Goal: Task Accomplishment & Management: Complete application form

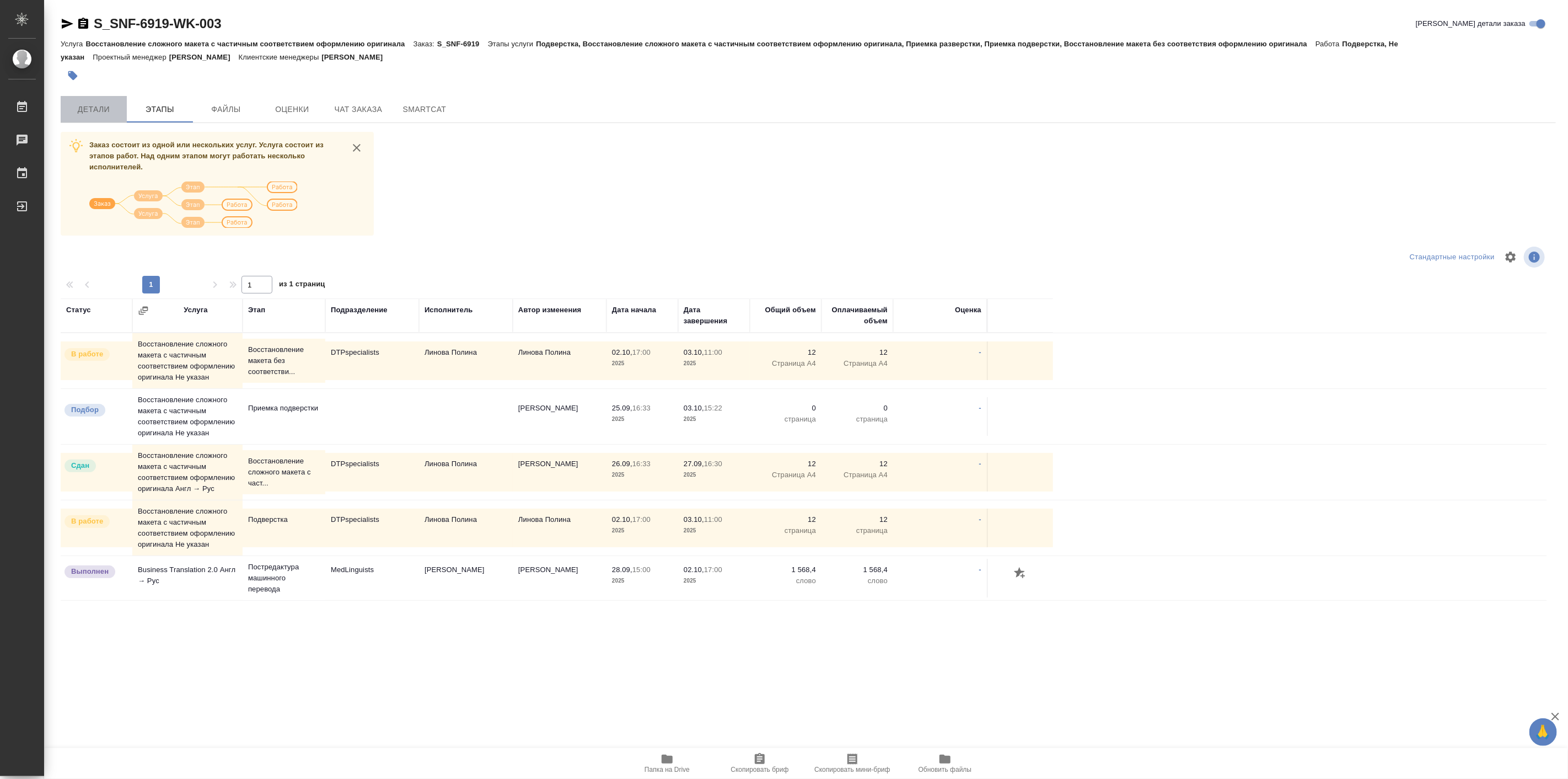
click at [88, 108] on span "Детали" at bounding box center [94, 109] width 53 height 14
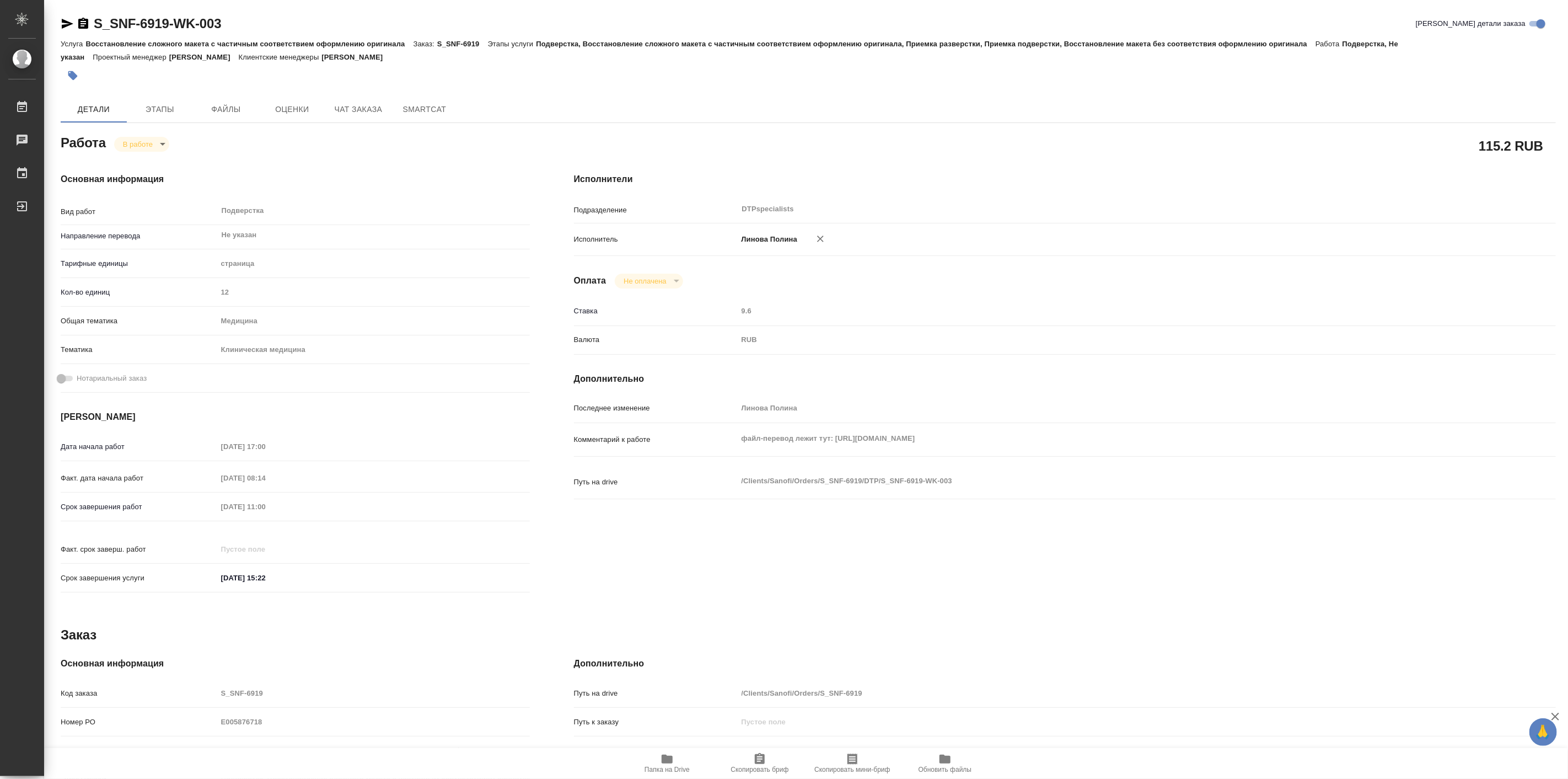
type textarea "x"
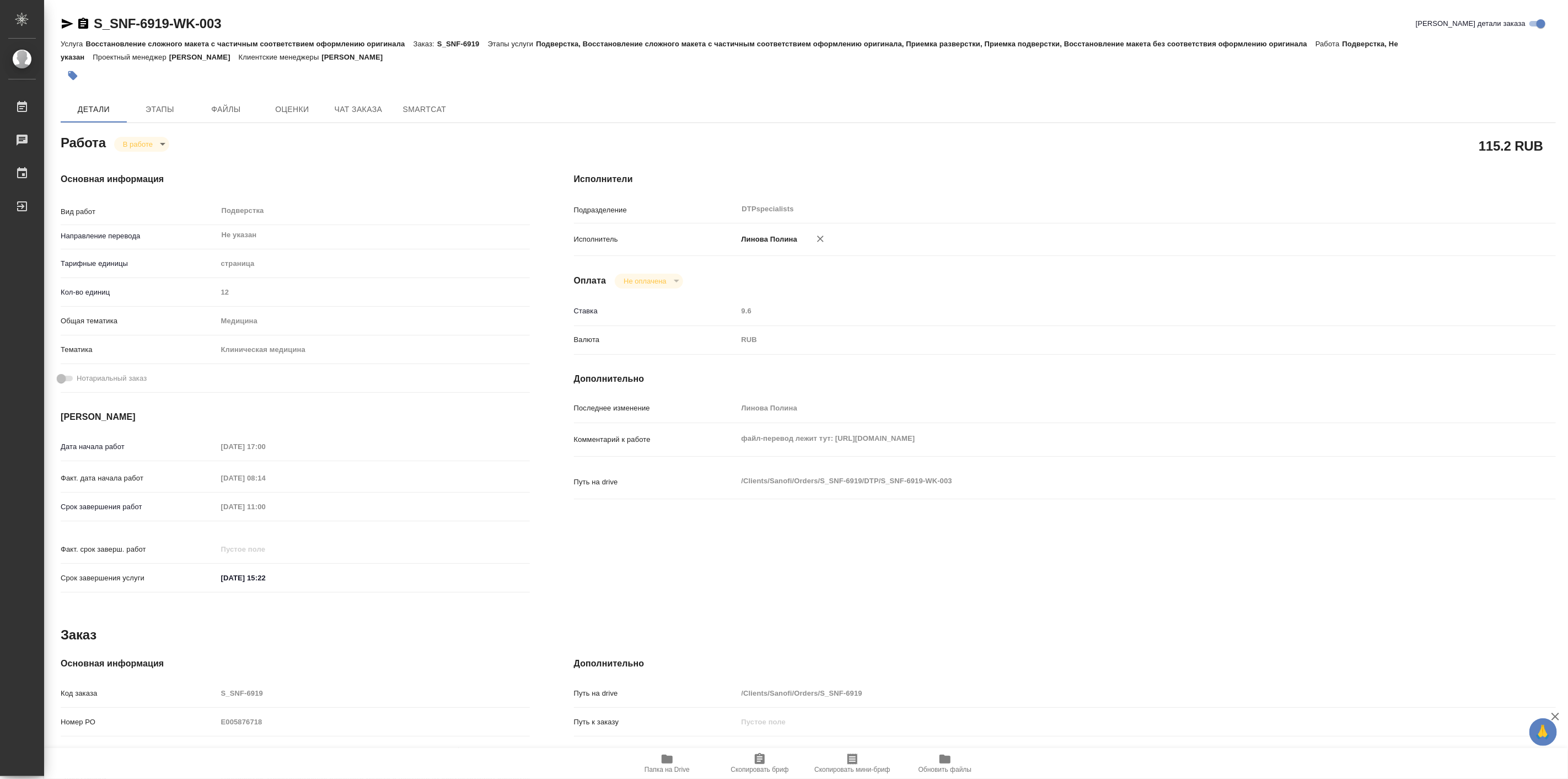
type textarea "x"
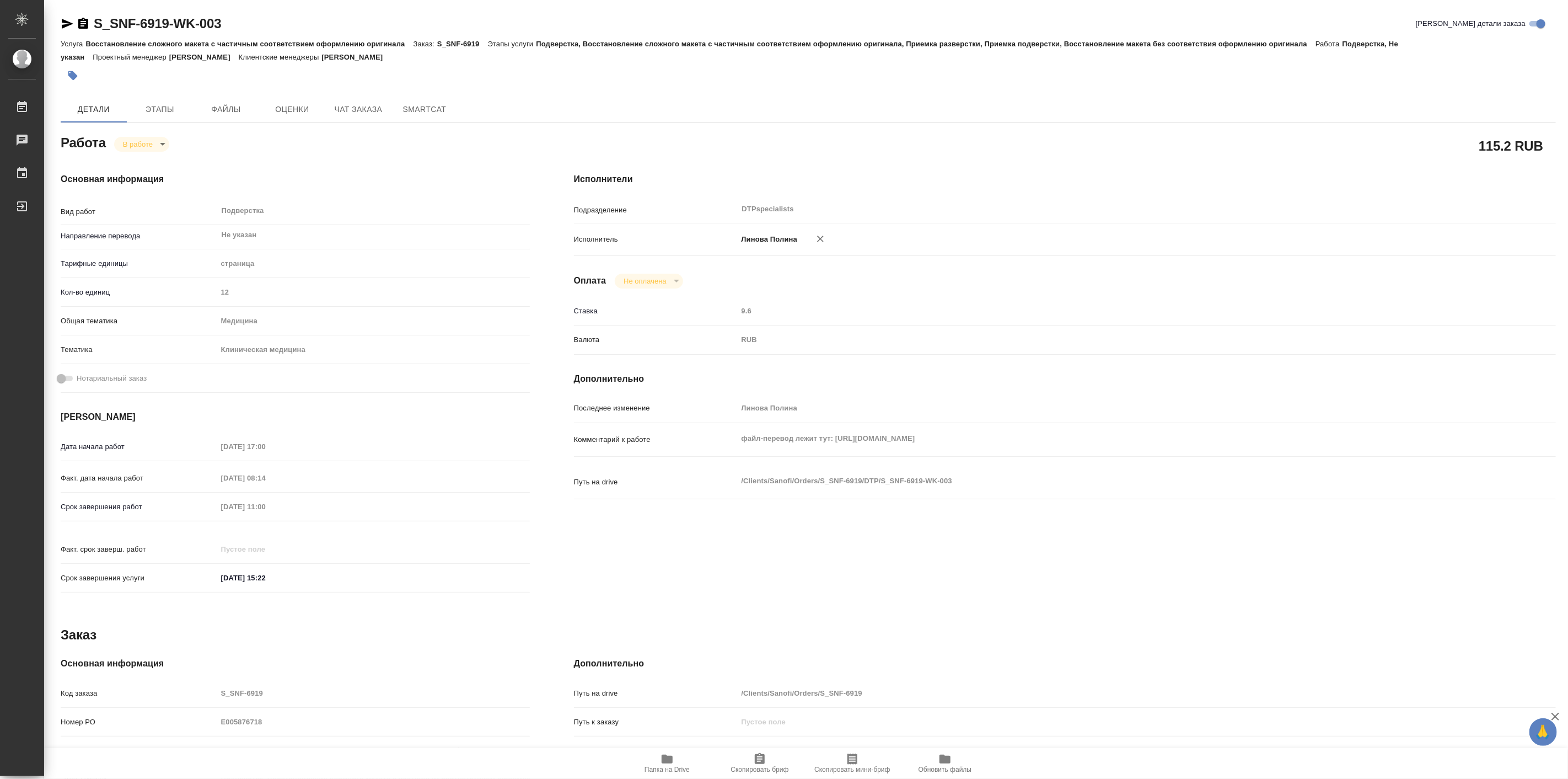
type textarea "x"
